Goal: Download file/media

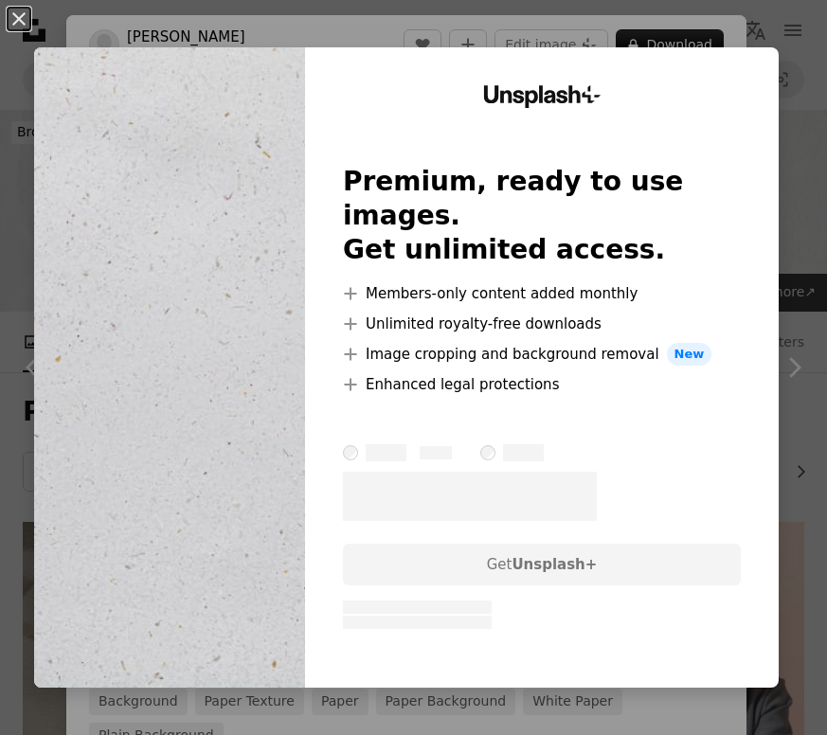
scroll to position [2802, 0]
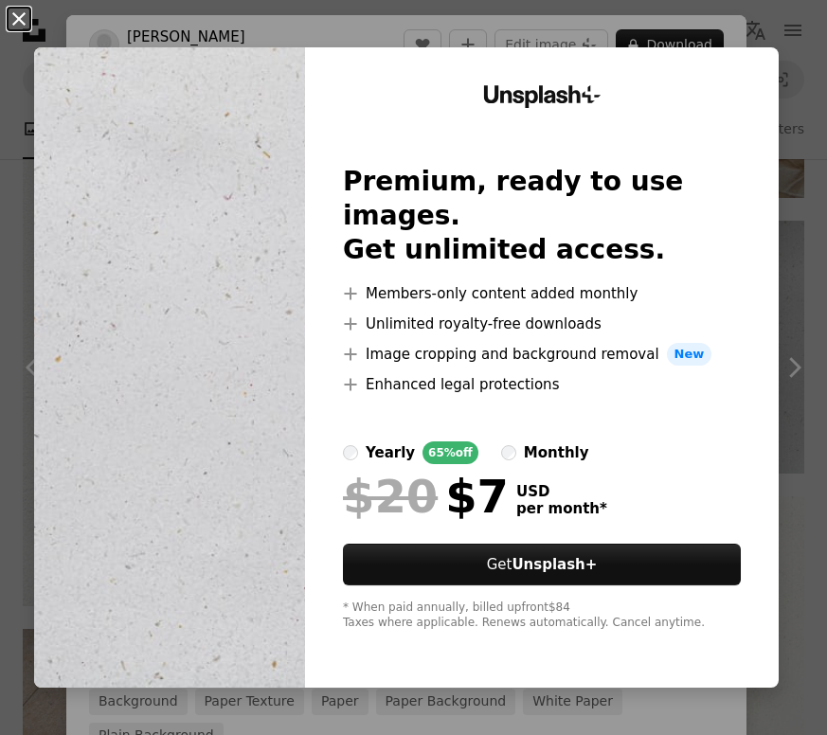
click at [19, 23] on button "An X shape" at bounding box center [19, 19] width 23 height 23
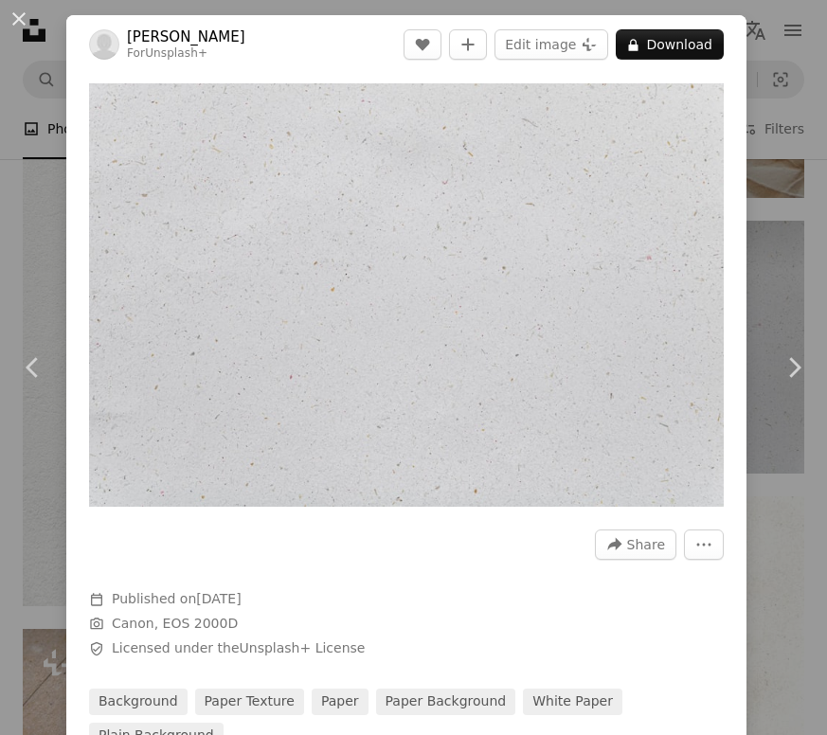
click at [780, 84] on div "An X shape Chevron left Chevron right [PERSON_NAME] For Unsplash+ A heart A plu…" at bounding box center [413, 367] width 827 height 735
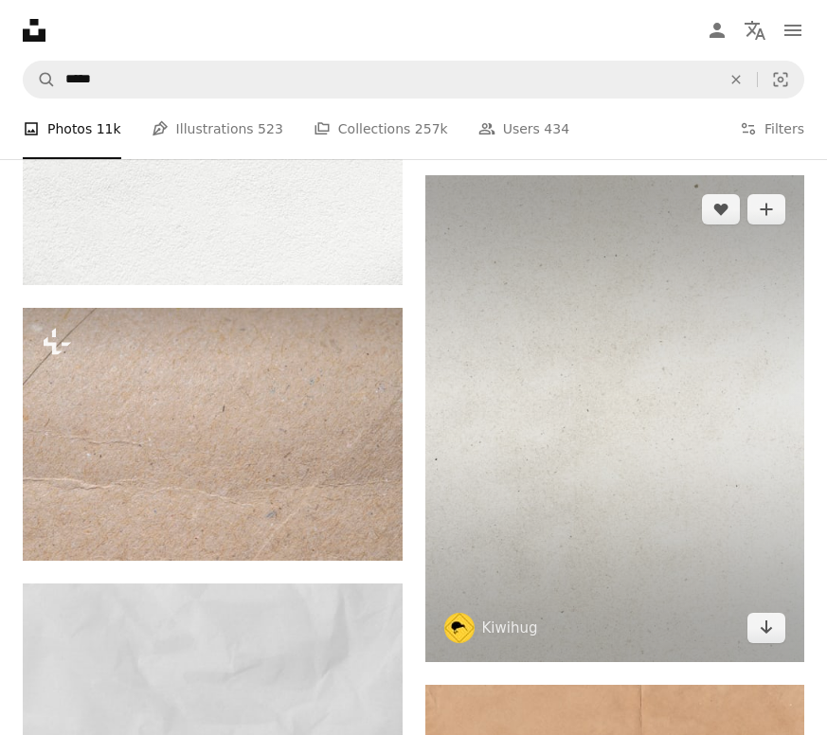
scroll to position [3593, 0]
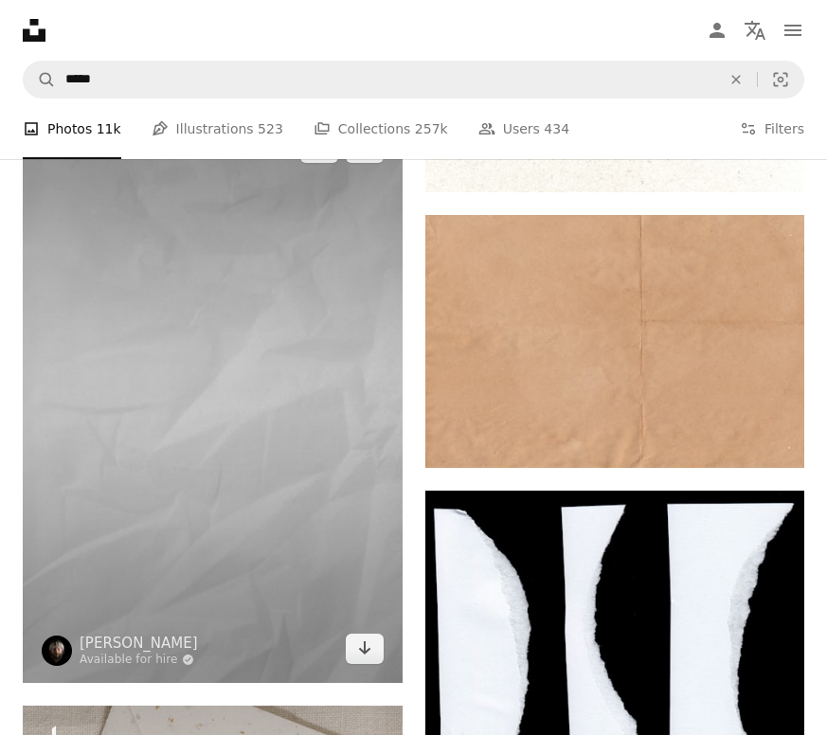
click at [270, 463] on img at bounding box center [213, 398] width 380 height 569
